Goal: Transaction & Acquisition: Purchase product/service

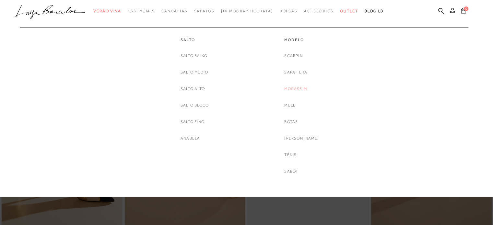
click at [293, 87] on link "Mocassim" at bounding box center [295, 89] width 23 height 7
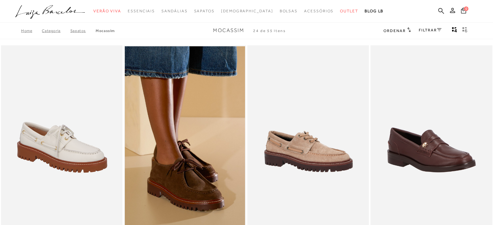
click at [425, 26] on div "Home Categoria SAPATOS Mocassim Mocassim 24 de 55 itens Ordenar Ordenar por Pad…" at bounding box center [246, 30] width 493 height 17
click at [426, 30] on link "FILTRAR" at bounding box center [430, 30] width 23 height 5
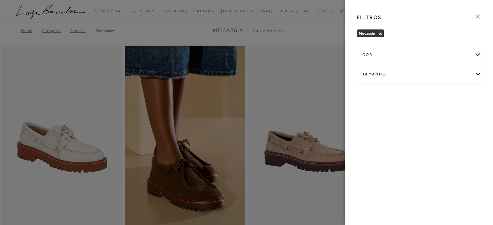
click at [479, 17] on icon at bounding box center [477, 16] width 7 height 7
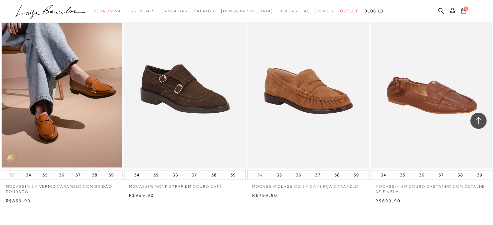
scroll to position [1379, 0]
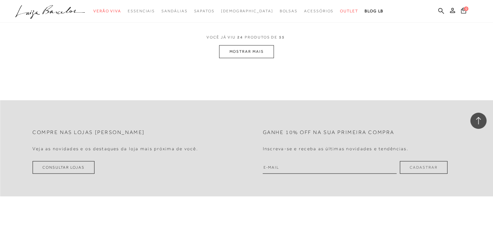
click at [230, 50] on button "MOSTRAR MAIS" at bounding box center [246, 51] width 54 height 13
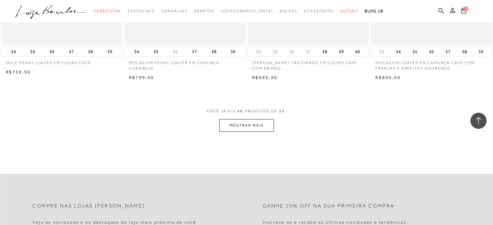
scroll to position [2701, 0]
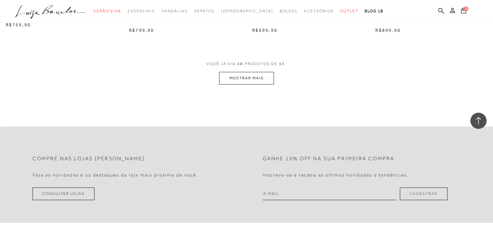
click at [253, 77] on button "MOSTRAR MAIS" at bounding box center [246, 78] width 54 height 13
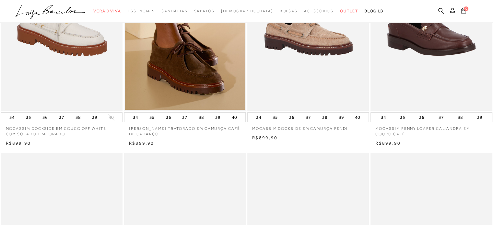
scroll to position [0, 0]
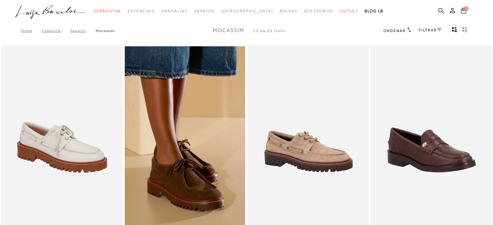
click at [431, 31] on link "FILTRAR" at bounding box center [430, 30] width 23 height 5
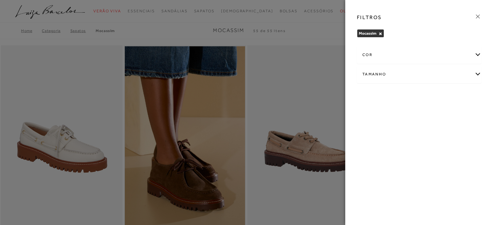
click at [479, 54] on div "cor" at bounding box center [419, 54] width 124 height 17
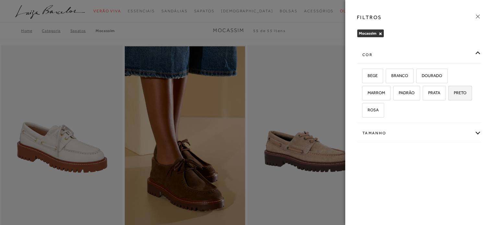
click at [459, 96] on label "PRETO" at bounding box center [460, 93] width 23 height 14
click at [454, 96] on input "PRETO" at bounding box center [450, 94] width 6 height 6
checkbox input "true"
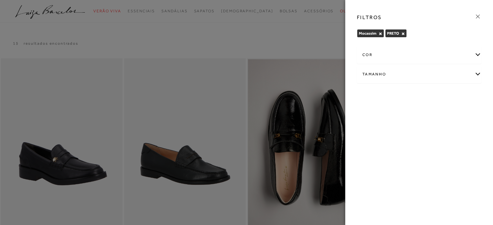
click at [478, 17] on icon at bounding box center [477, 16] width 7 height 7
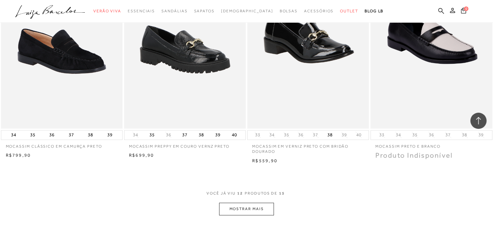
scroll to position [622, 0]
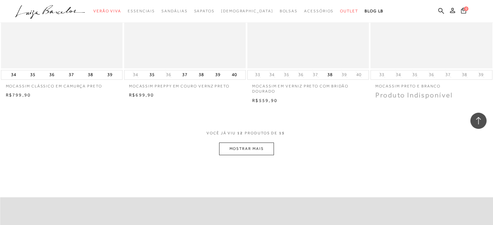
click at [268, 153] on button "MOSTRAR MAIS" at bounding box center [246, 149] width 54 height 13
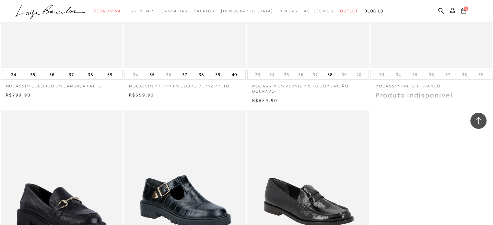
scroll to position [819, 0]
